Goal: Consume media (video, audio)

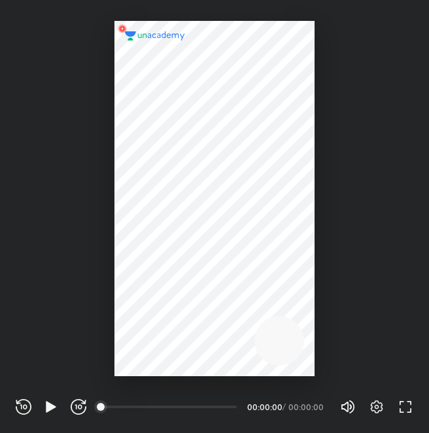
scroll to position [433, 429]
click at [46, 406] on icon "button" at bounding box center [51, 406] width 10 height 11
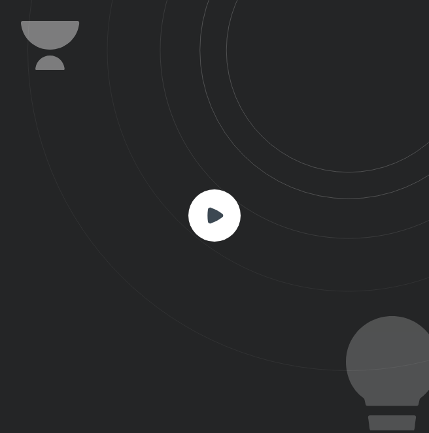
click at [191, 226] on rect at bounding box center [214, 215] width 52 height 52
click at [217, 212] on icon at bounding box center [215, 215] width 16 height 16
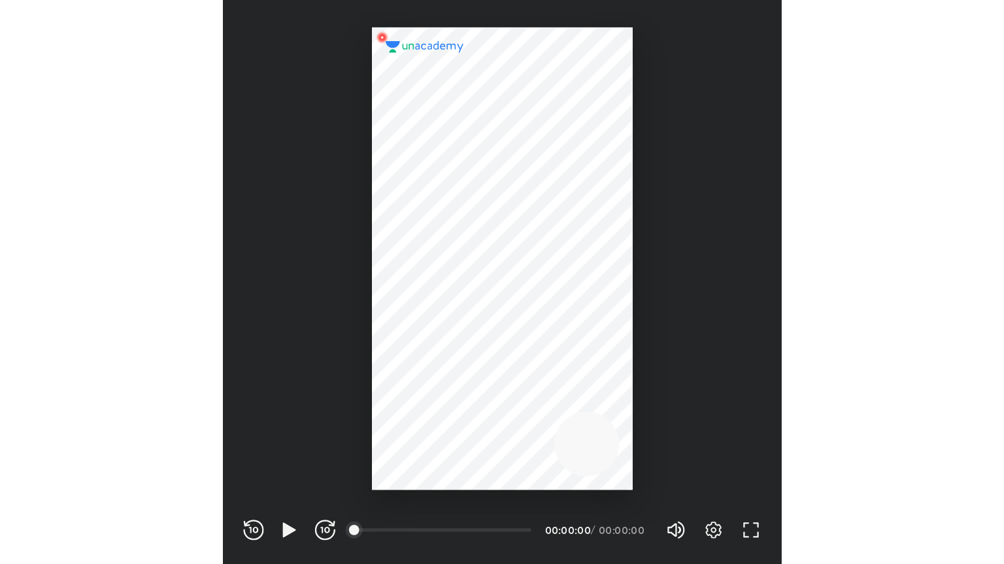
scroll to position [433, 429]
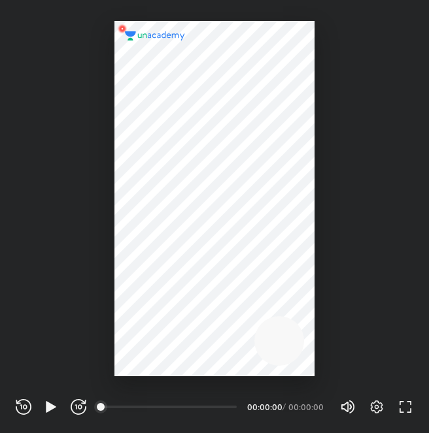
click at [406, 405] on icon "button" at bounding box center [405, 407] width 16 height 16
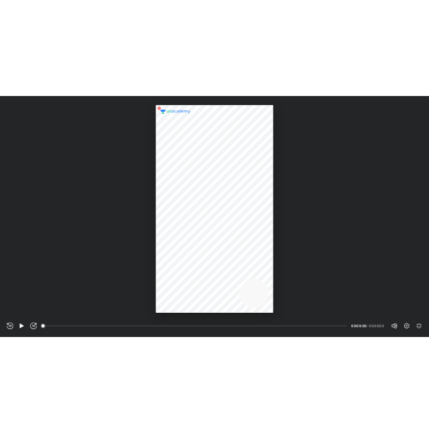
scroll to position [564, 1004]
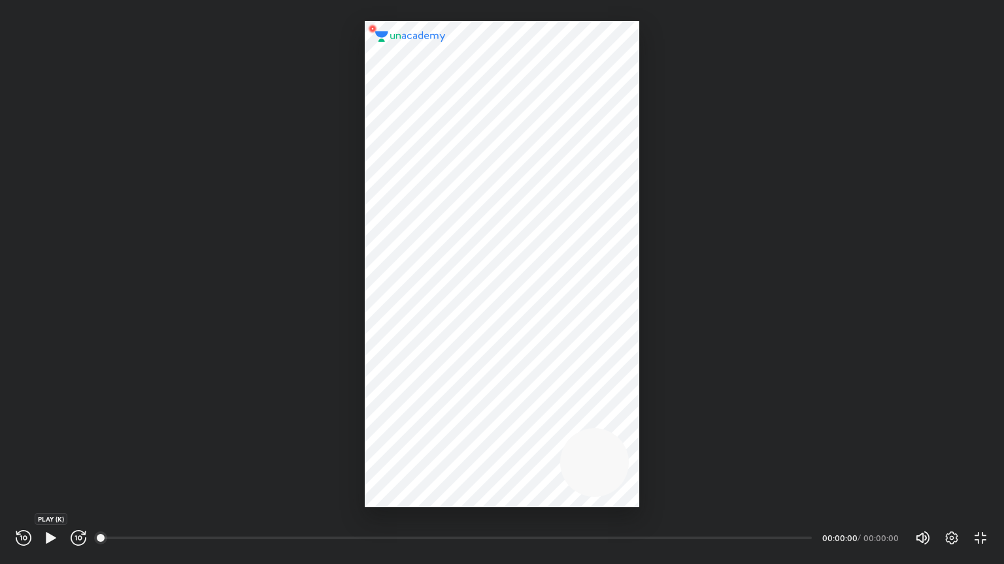
click at [56, 433] on icon "button" at bounding box center [51, 539] width 16 height 16
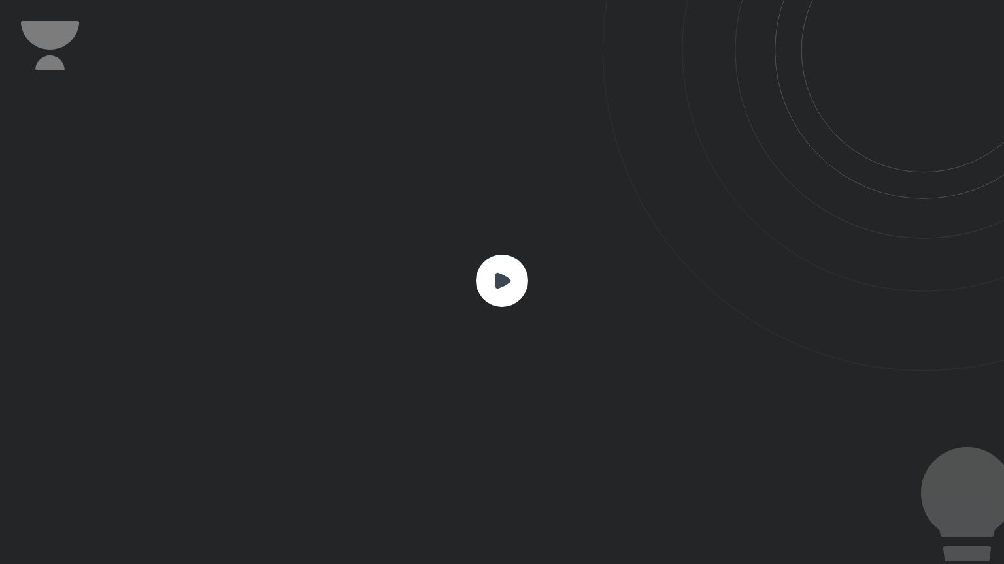
click at [428, 266] on rect at bounding box center [502, 281] width 52 height 52
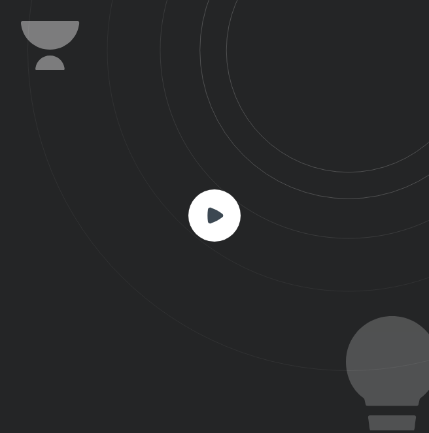
scroll to position [433, 429]
click at [227, 223] on rect at bounding box center [214, 215] width 52 height 52
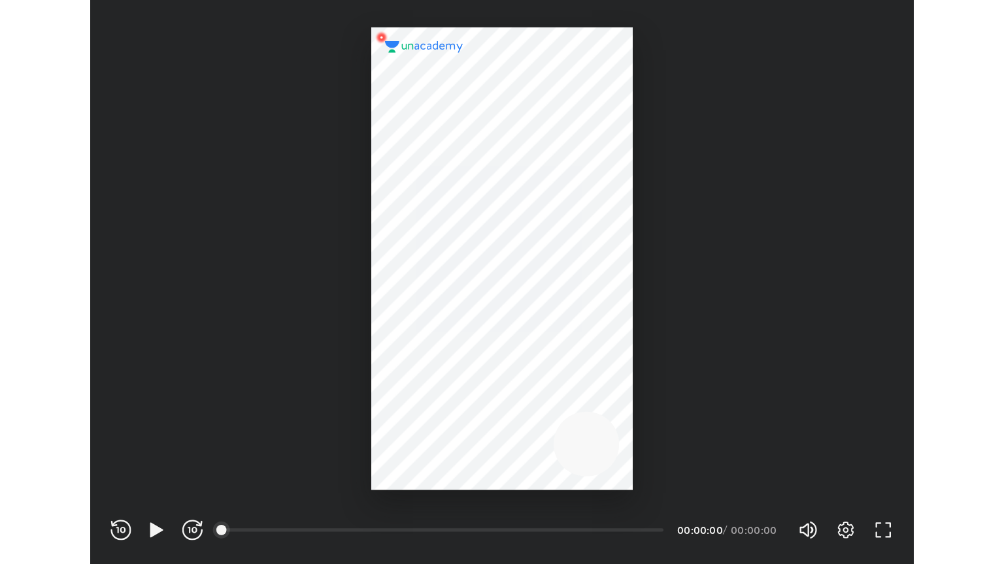
scroll to position [433, 632]
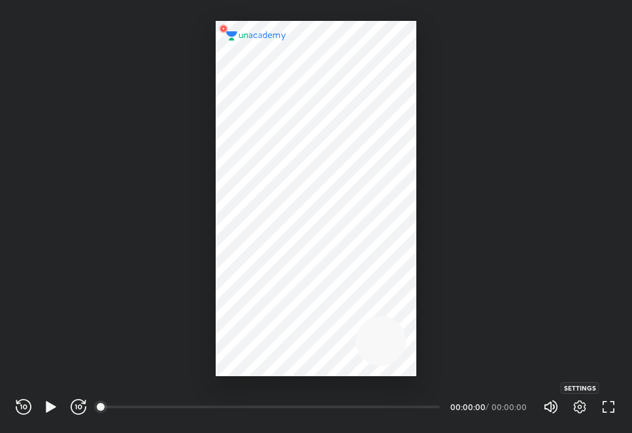
click at [581, 408] on icon "button" at bounding box center [580, 407] width 5 height 5
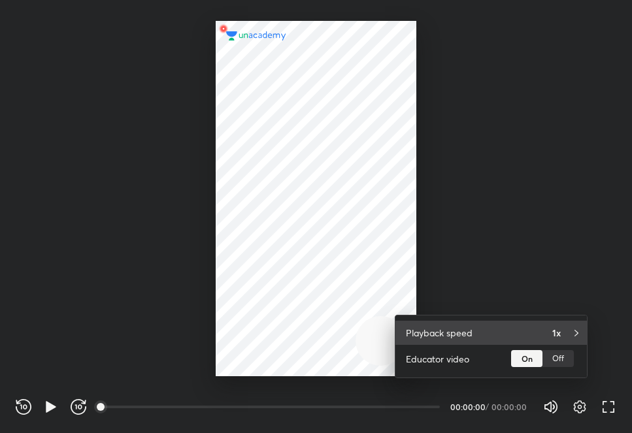
click at [563, 334] on div "1x" at bounding box center [564, 333] width 24 height 14
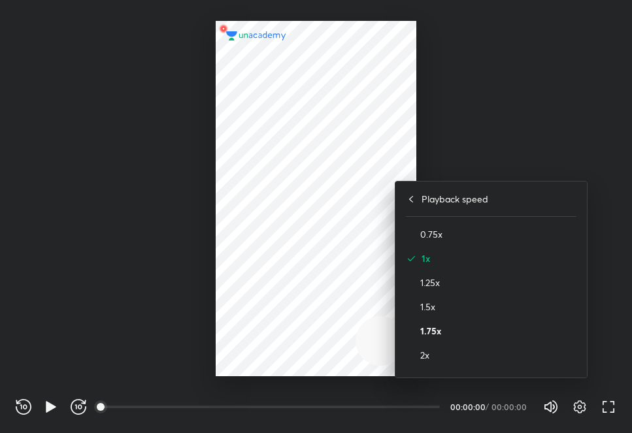
click at [470, 335] on h4 "1.75x" at bounding box center [498, 331] width 156 height 14
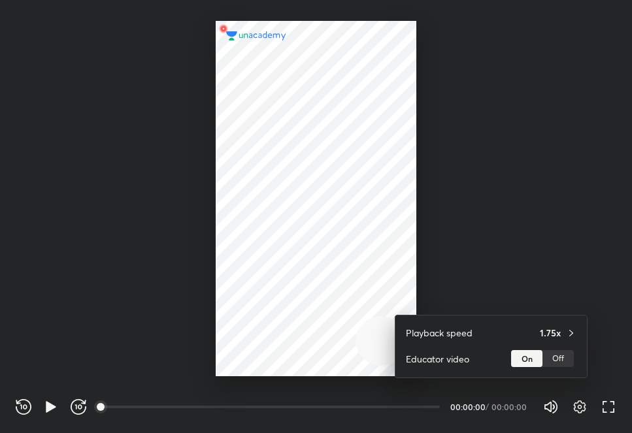
click at [610, 407] on div at bounding box center [316, 216] width 632 height 433
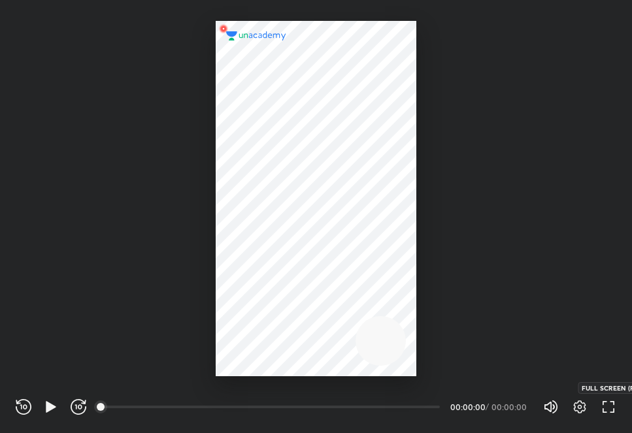
click at [610, 406] on icon "button" at bounding box center [608, 407] width 16 height 16
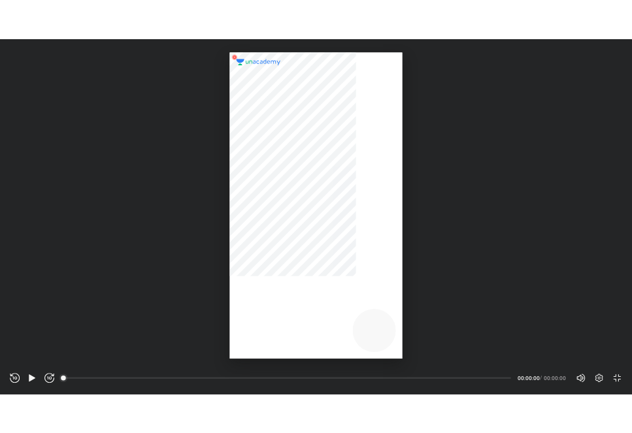
scroll to position [564, 1004]
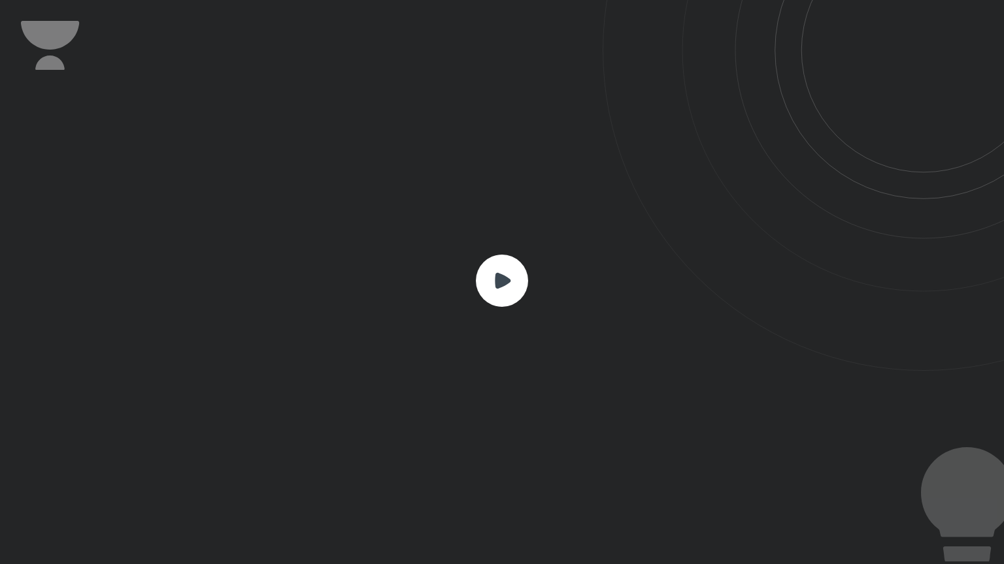
drag, startPoint x: 416, startPoint y: 270, endPoint x: 493, endPoint y: 274, distance: 77.2
click at [442, 274] on div at bounding box center [502, 282] width 1004 height 564
click at [494, 272] on rect at bounding box center [502, 281] width 52 height 52
click at [504, 297] on rect at bounding box center [502, 281] width 52 height 52
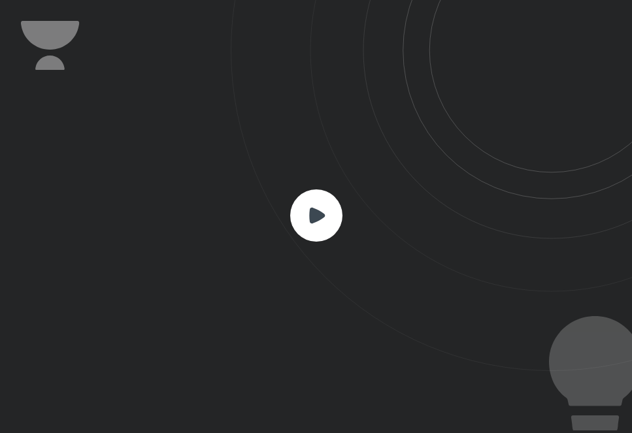
scroll to position [433, 632]
click at [331, 214] on rect at bounding box center [316, 215] width 52 height 52
click at [316, 216] on icon at bounding box center [317, 215] width 16 height 16
drag, startPoint x: 316, startPoint y: 216, endPoint x: 324, endPoint y: 242, distance: 27.3
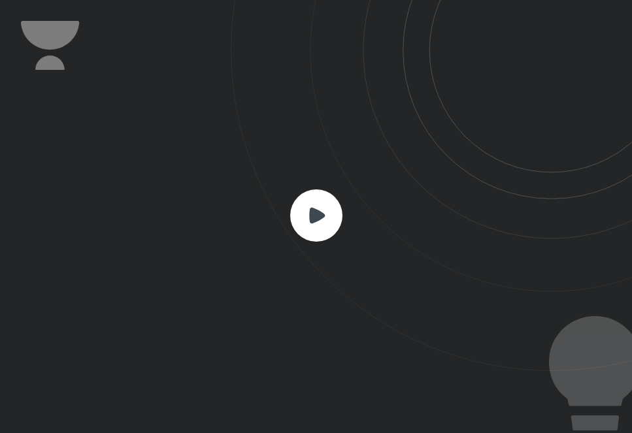
click at [324, 242] on div at bounding box center [316, 216] width 52 height 55
click at [326, 241] on div at bounding box center [316, 216] width 52 height 55
click at [321, 200] on rect at bounding box center [316, 215] width 52 height 52
